Goal: Find specific fact: Find contact information

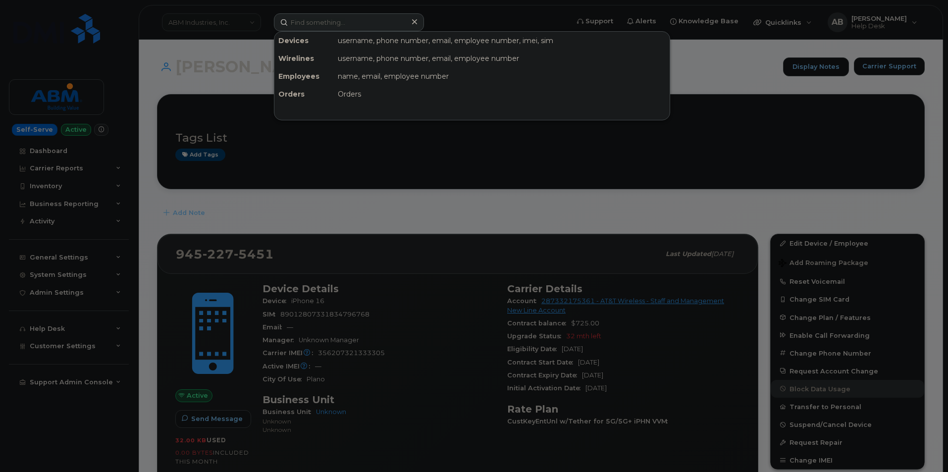
click at [355, 28] on input at bounding box center [349, 22] width 150 height 18
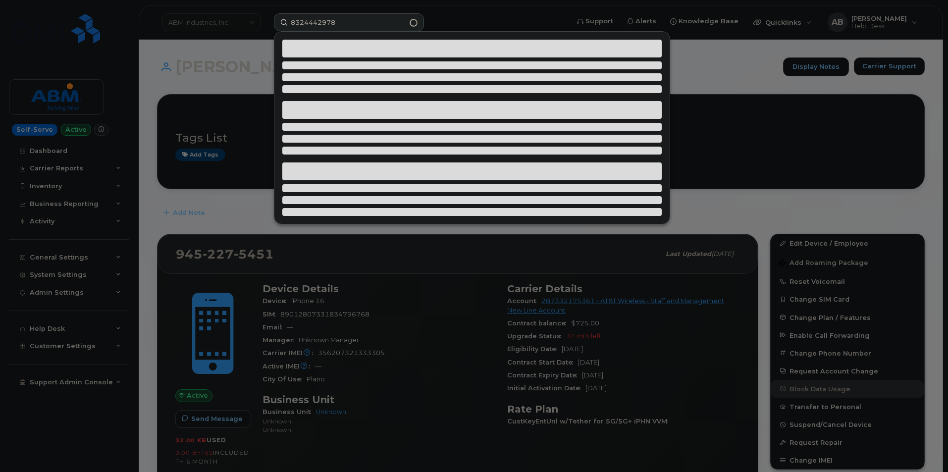
type input "8324442978"
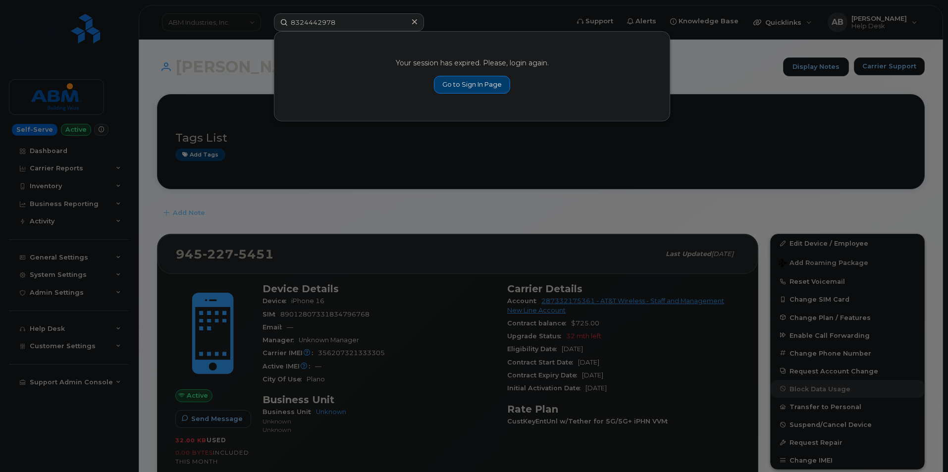
click at [445, 94] on div "Your session has expired. Please, login again. Go to Sign In Page" at bounding box center [472, 76] width 395 height 89
click at [446, 89] on link "Go to Sign In Page" at bounding box center [472, 85] width 76 height 18
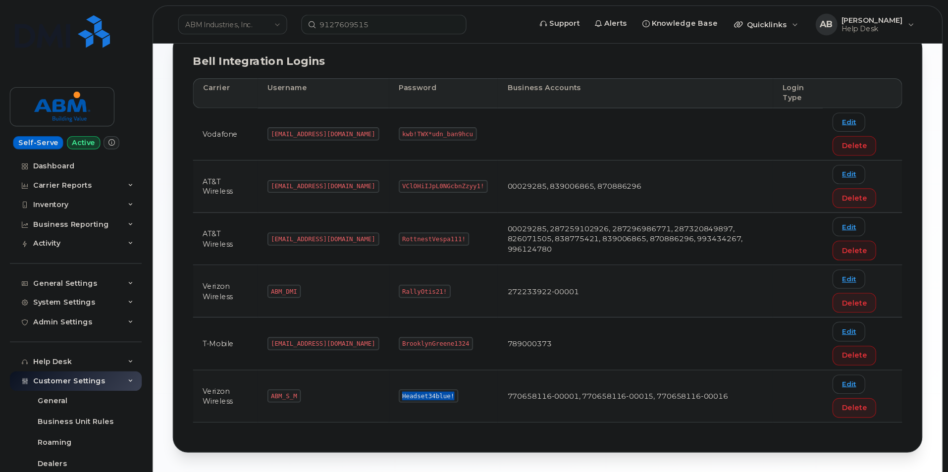
scroll to position [134, 0]
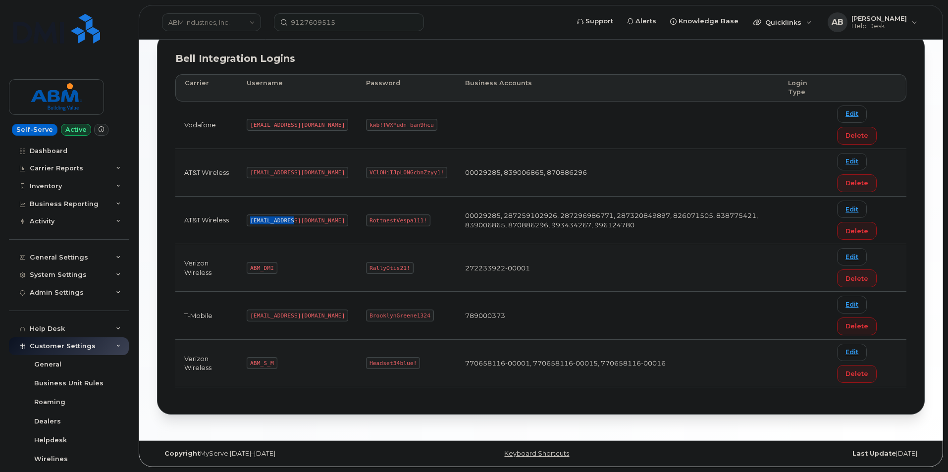
drag, startPoint x: 292, startPoint y: 221, endPoint x: 247, endPoint y: 216, distance: 45.4
click at [247, 216] on td "[EMAIL_ADDRESS][DOMAIN_NAME]" at bounding box center [297, 221] width 119 height 48
copy code "[EMAIL_ADDRESS][DOMAIN_NAME]"
drag, startPoint x: 388, startPoint y: 220, endPoint x: 334, endPoint y: 215, distance: 53.7
click at [357, 217] on td "RottnestVespa111!" at bounding box center [406, 221] width 99 height 48
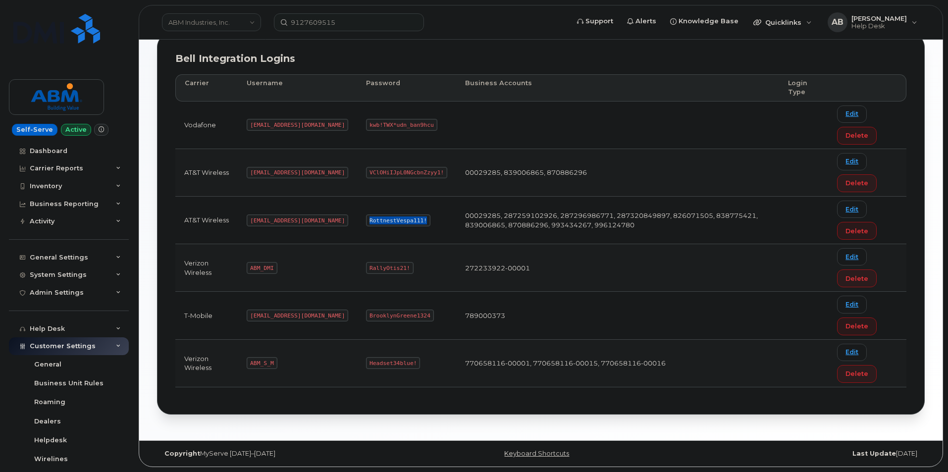
copy code "RottnestVespa111!"
